Goal: Book appointment/travel/reservation

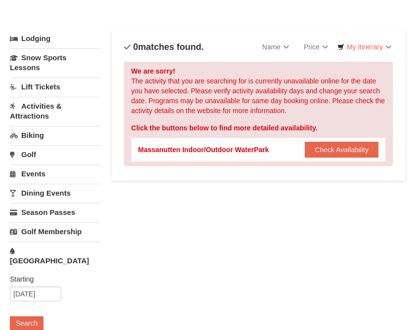
scroll to position [48, 0]
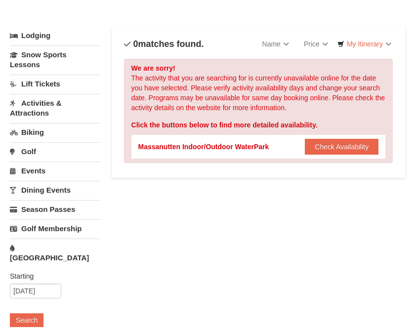
click at [49, 250] on link "[GEOGRAPHIC_DATA]" at bounding box center [55, 253] width 90 height 28
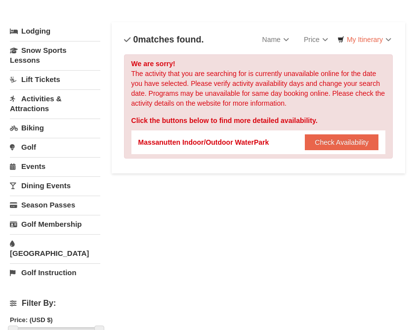
scroll to position [52, 0]
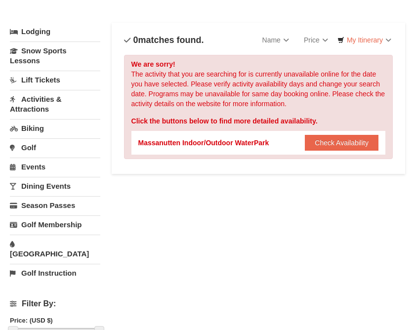
click at [64, 242] on link "[GEOGRAPHIC_DATA]" at bounding box center [55, 249] width 90 height 28
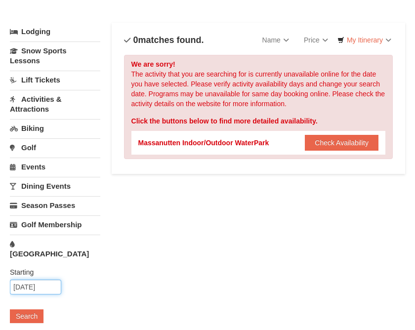
click at [37, 280] on input "[DATE]" at bounding box center [35, 287] width 51 height 15
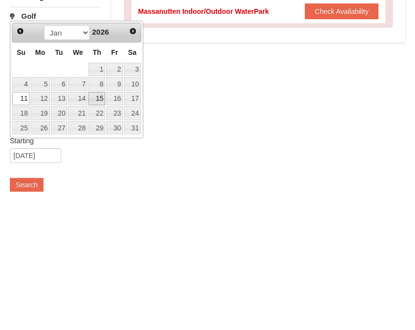
click at [98, 224] on link "15" at bounding box center [96, 231] width 17 height 14
type input "01/15/2026"
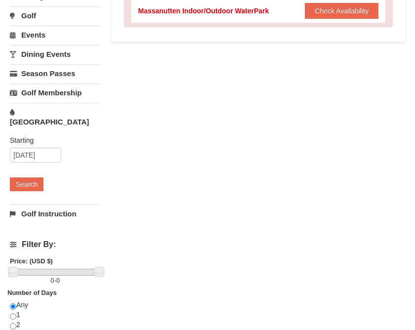
click at [30, 177] on button "Search" at bounding box center [27, 184] width 34 height 14
